Goal: Information Seeking & Learning: Learn about a topic

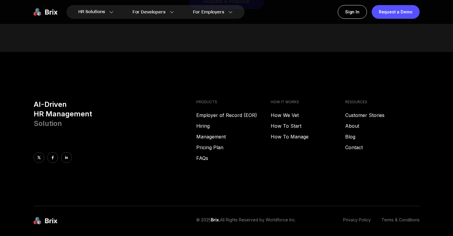
scroll to position [3045, 0]
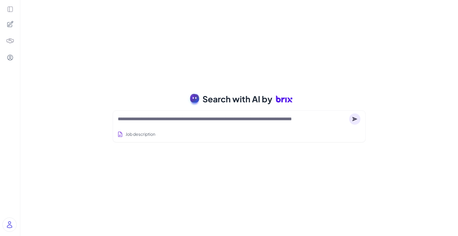
click at [9, 9] on icon at bounding box center [10, 9] width 7 height 7
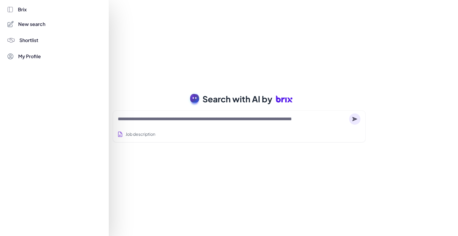
click at [132, 30] on div at bounding box center [229, 118] width 458 height 236
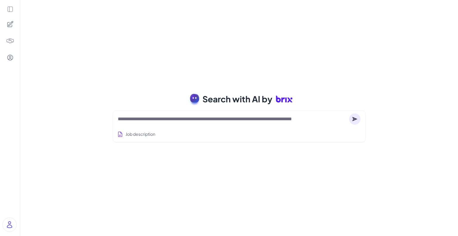
click at [6, 21] on div at bounding box center [10, 24] width 13 height 13
click at [7, 23] on icon at bounding box center [10, 24] width 7 height 7
click at [11, 45] on div at bounding box center [10, 41] width 14 height 14
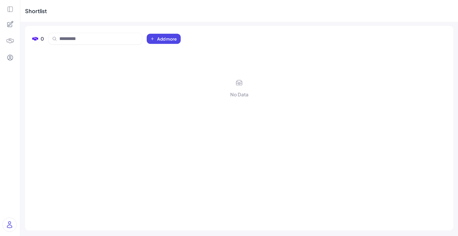
click at [10, 25] on icon at bounding box center [10, 24] width 6 height 6
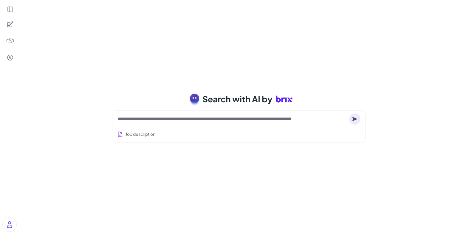
click at [8, 9] on icon at bounding box center [10, 9] width 7 height 7
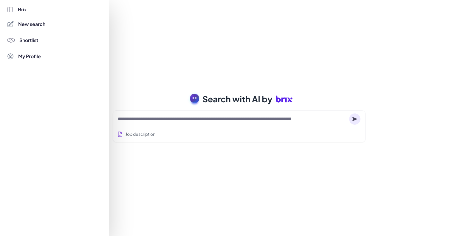
click at [165, 35] on div at bounding box center [229, 118] width 458 height 236
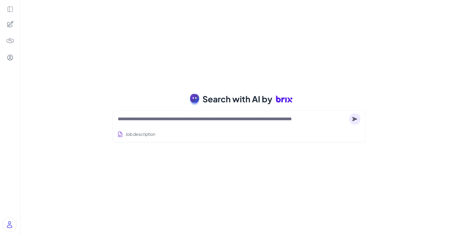
click at [9, 52] on div at bounding box center [10, 57] width 13 height 13
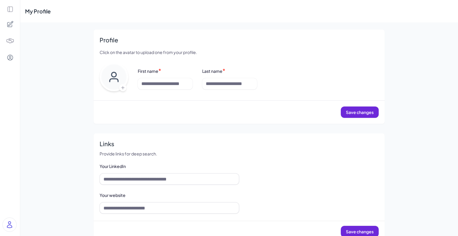
click at [10, 9] on icon at bounding box center [10, 9] width 7 height 7
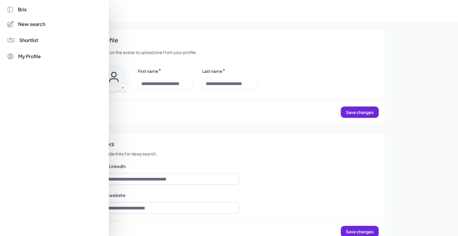
drag, startPoint x: 24, startPoint y: 10, endPoint x: 24, endPoint y: 26, distance: 16.4
click at [24, 26] on div "Brix New search Shortlist My Profile" at bounding box center [54, 118] width 95 height 236
click at [24, 26] on span "New search" at bounding box center [31, 24] width 27 height 7
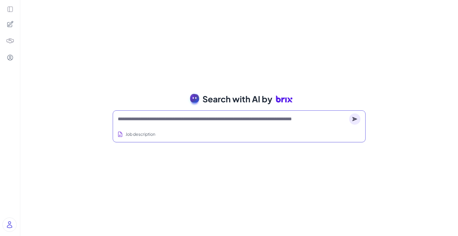
click at [150, 120] on textarea at bounding box center [232, 118] width 229 height 7
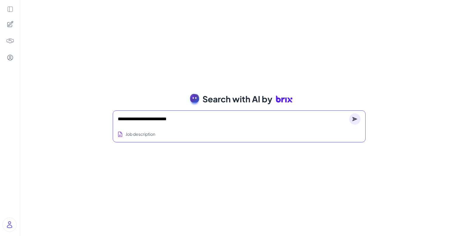
type textarea "**********"
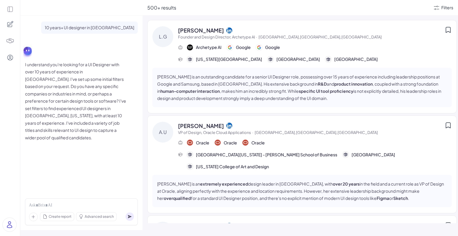
click at [444, 34] on div at bounding box center [447, 33] width 7 height 14
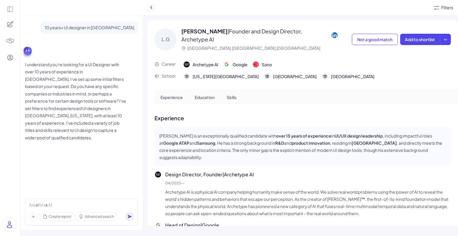
click at [153, 8] on icon at bounding box center [151, 7] width 6 height 6
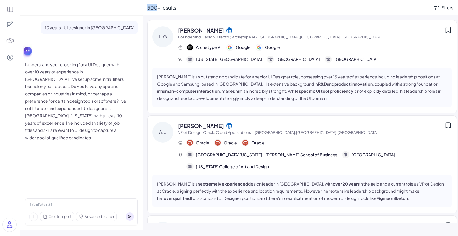
type textarea "***"
click at [153, 8] on span "500+ results" at bounding box center [161, 7] width 29 height 6
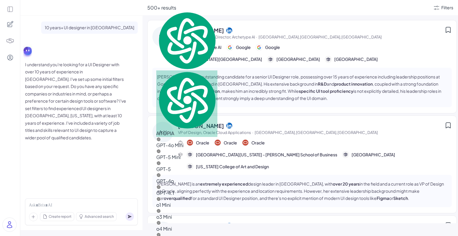
click at [313, 45] on div "Archetype AI Google Google" at bounding box center [315, 47] width 274 height 7
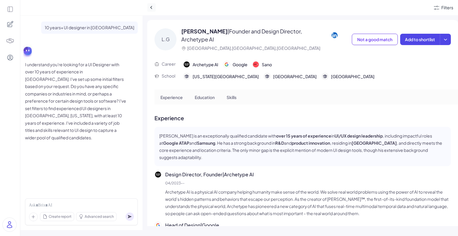
click at [149, 9] on icon at bounding box center [151, 7] width 6 height 6
